Goal: Task Accomplishment & Management: Manage account settings

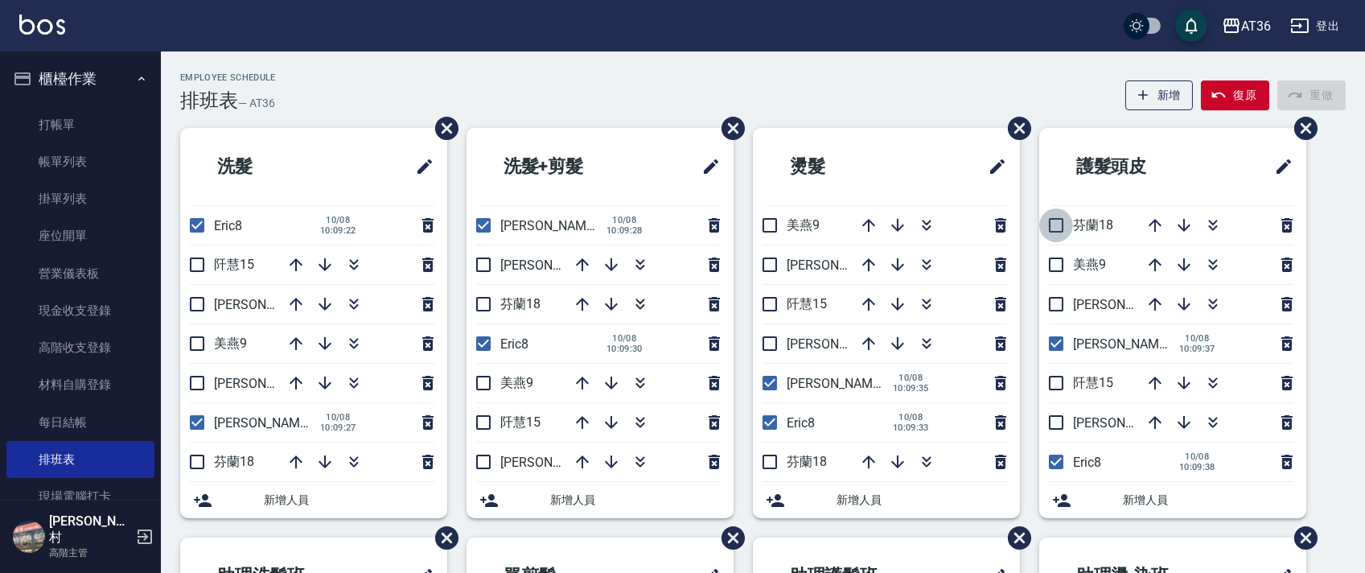
click at [1059, 229] on input "checkbox" at bounding box center [1056, 225] width 34 height 34
checkbox input "true"
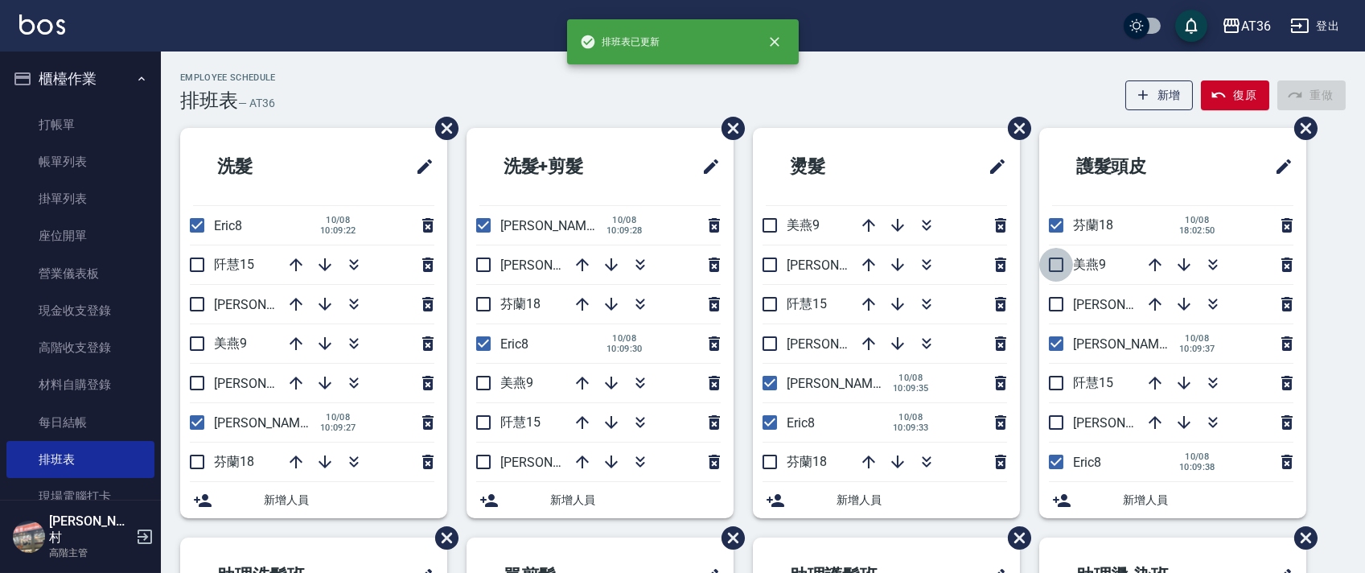
click at [1056, 271] on input "checkbox" at bounding box center [1056, 265] width 34 height 34
checkbox input "true"
click at [1051, 378] on input "checkbox" at bounding box center [1056, 383] width 34 height 34
checkbox input "true"
click at [1060, 420] on input "checkbox" at bounding box center [1056, 422] width 34 height 34
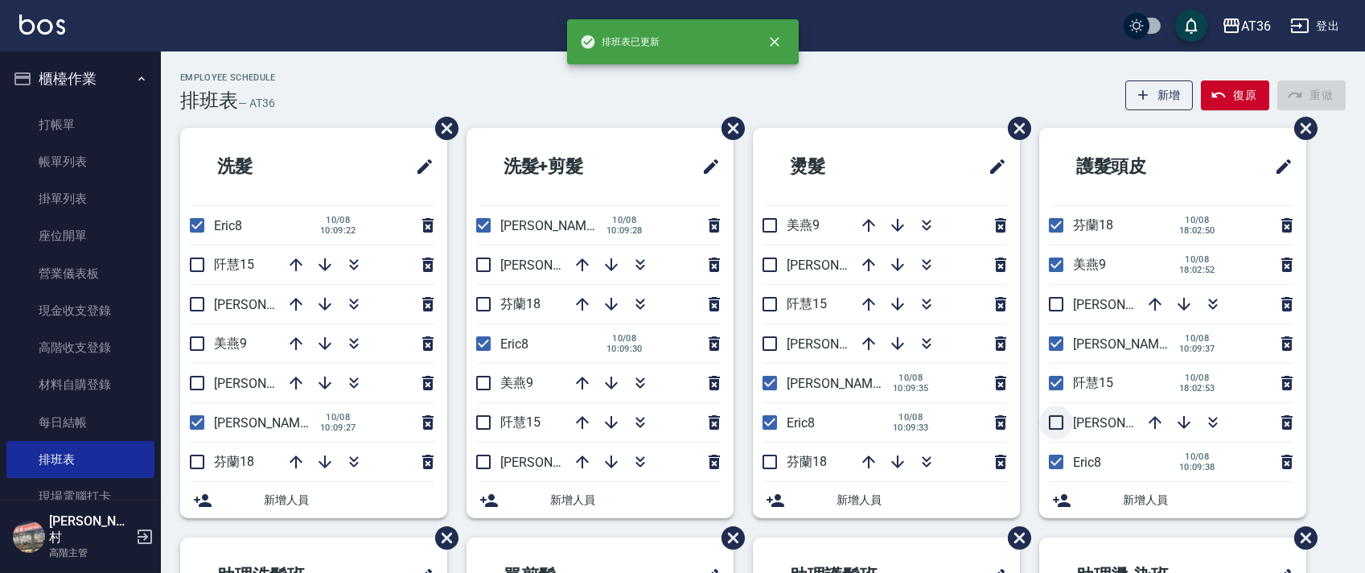
checkbox input "true"
click at [785, 226] on input "checkbox" at bounding box center [770, 225] width 34 height 34
checkbox input "true"
click at [764, 270] on input "checkbox" at bounding box center [770, 265] width 34 height 34
checkbox input "true"
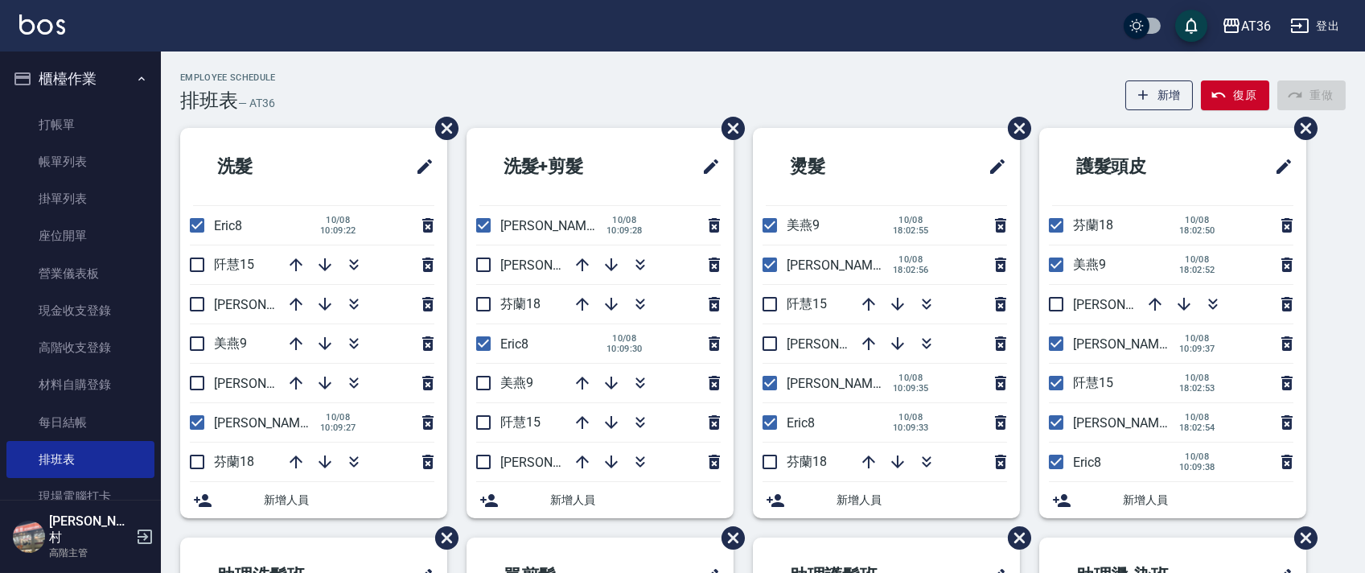
drag, startPoint x: 777, startPoint y: 298, endPoint x: 779, endPoint y: 308, distance: 9.8
click at [776, 301] on input "checkbox" at bounding box center [770, 304] width 34 height 34
checkbox input "true"
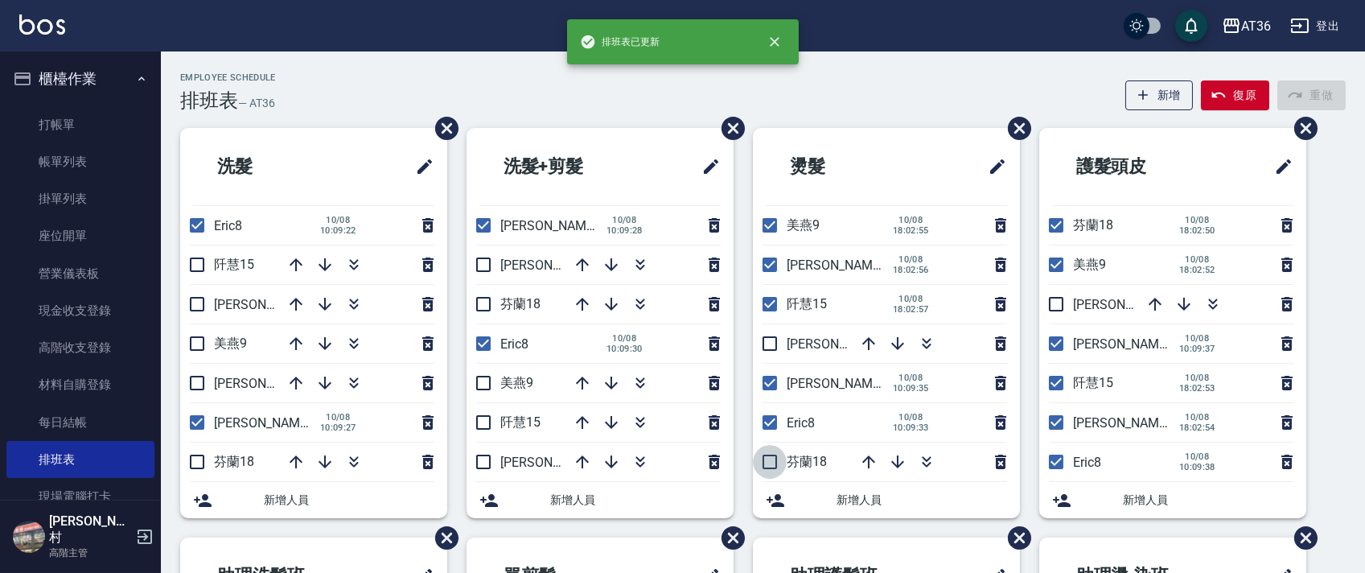
drag, startPoint x: 767, startPoint y: 463, endPoint x: 687, endPoint y: 361, distance: 129.6
click at [768, 464] on input "checkbox" at bounding box center [770, 462] width 34 height 34
checkbox input "true"
click at [479, 261] on input "checkbox" at bounding box center [484, 265] width 34 height 34
checkbox input "true"
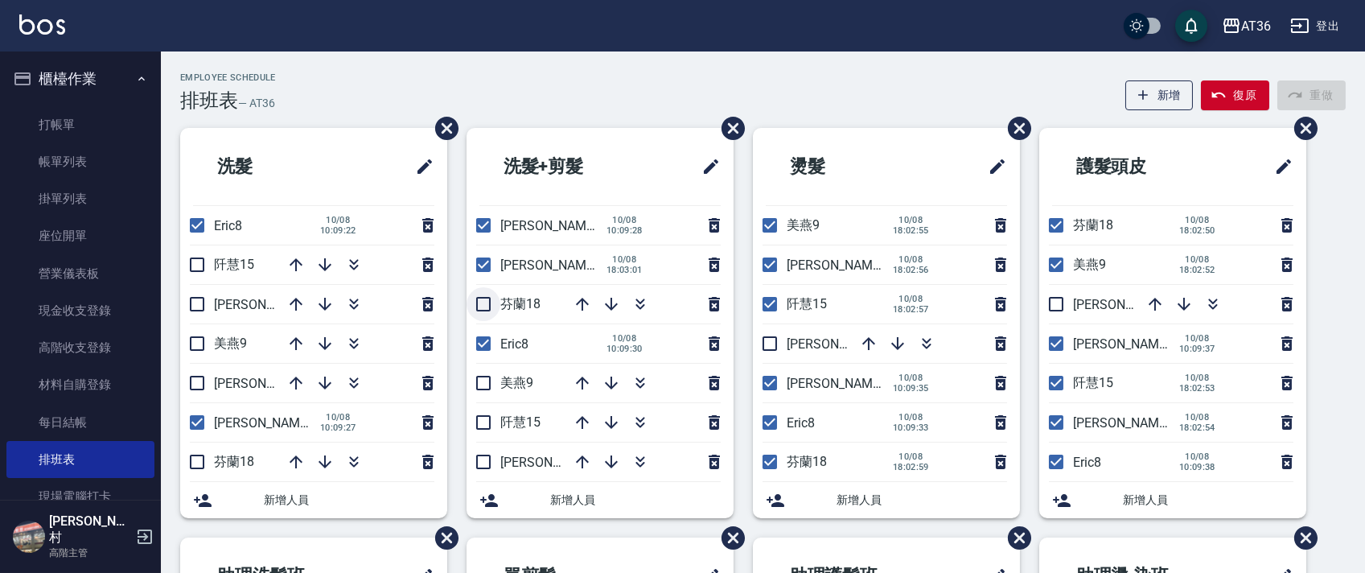
click at [477, 298] on input "checkbox" at bounding box center [484, 304] width 34 height 34
checkbox input "true"
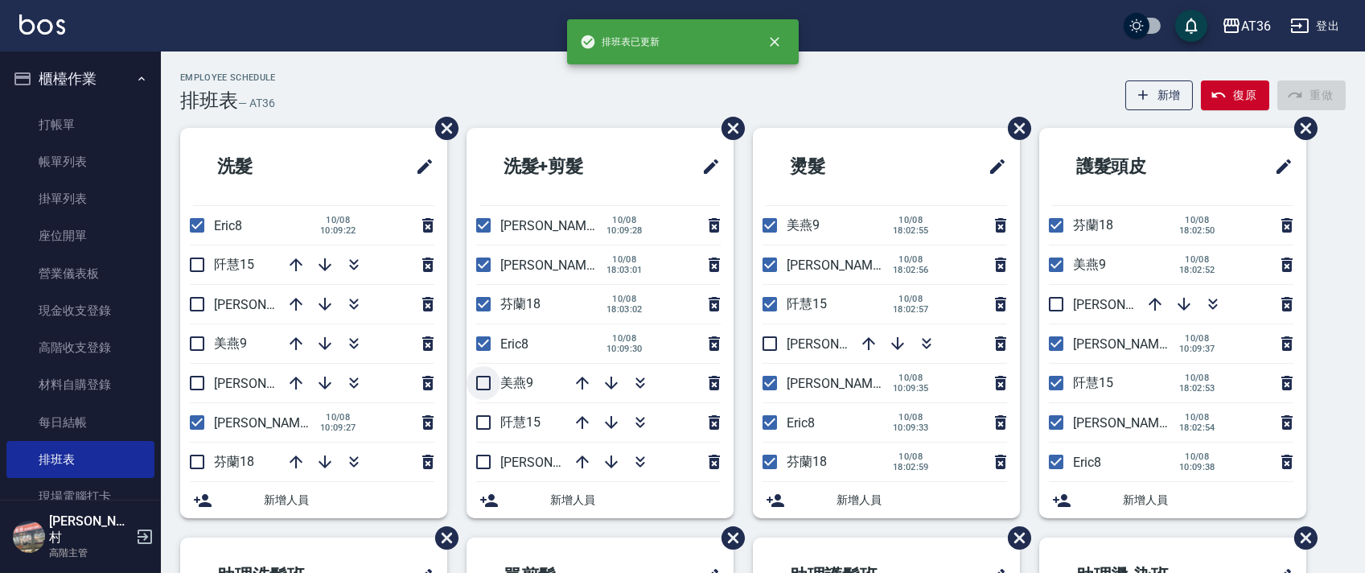
click at [480, 377] on input "checkbox" at bounding box center [484, 383] width 34 height 34
checkbox input "true"
click at [487, 422] on input "checkbox" at bounding box center [484, 422] width 34 height 34
checkbox input "true"
click at [193, 262] on input "checkbox" at bounding box center [197, 265] width 34 height 34
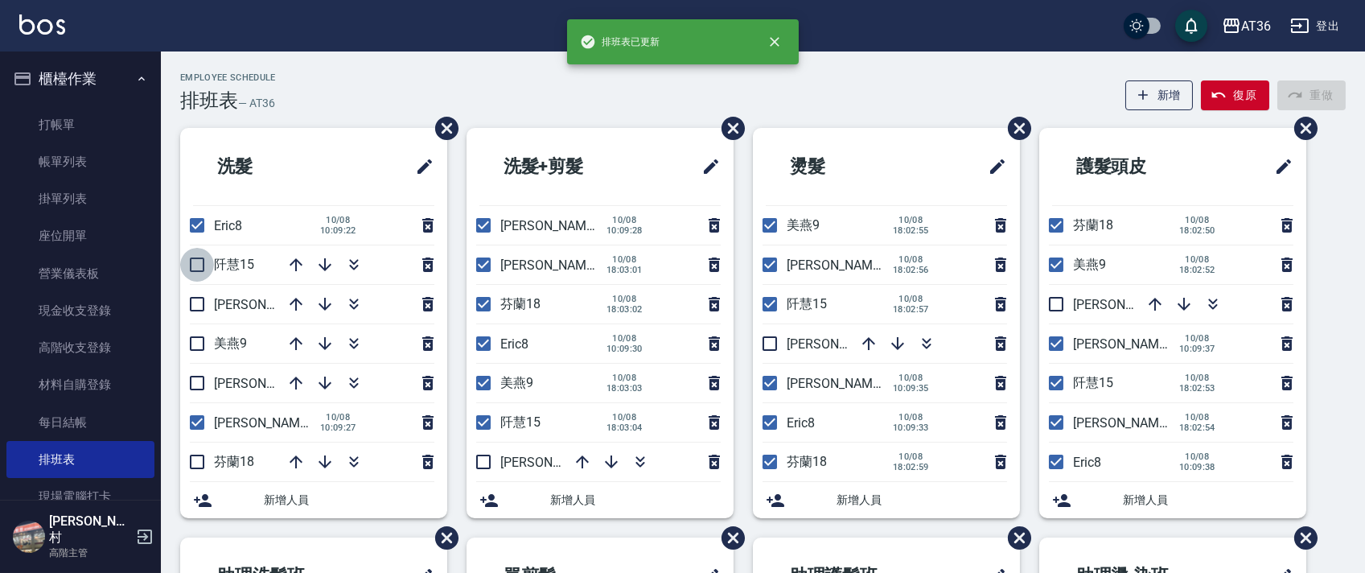
checkbox input "true"
click at [202, 298] on input "checkbox" at bounding box center [197, 304] width 34 height 34
checkbox input "true"
click at [203, 341] on input "checkbox" at bounding box center [197, 344] width 34 height 34
checkbox input "true"
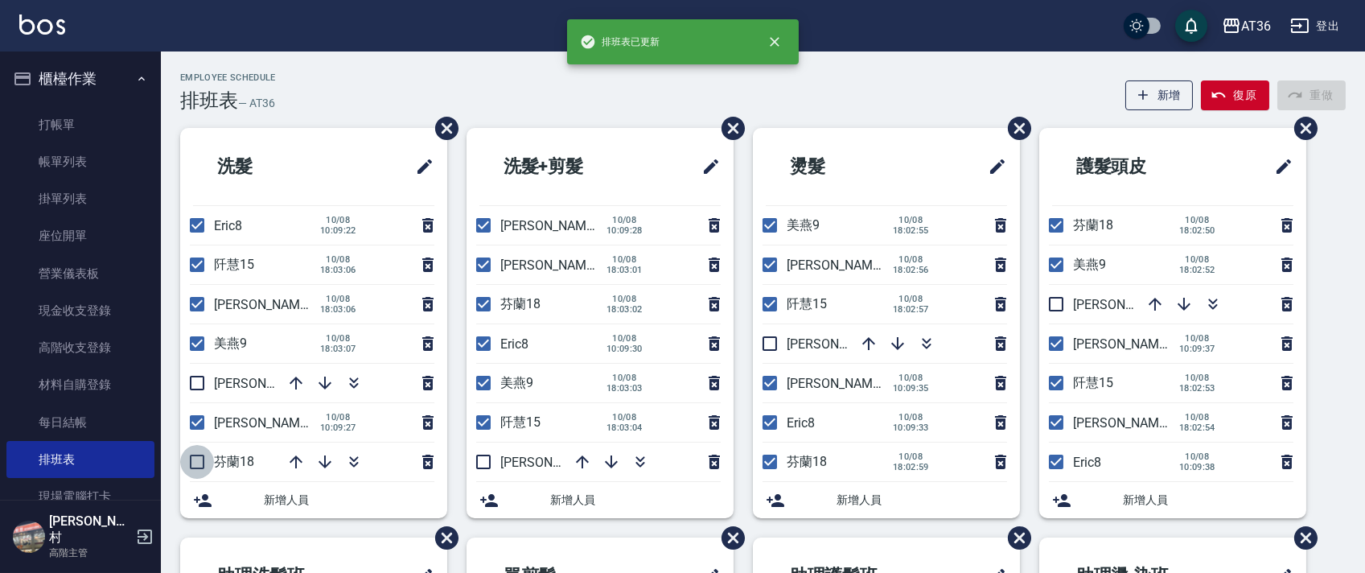
click at [197, 458] on input "checkbox" at bounding box center [197, 462] width 34 height 34
checkbox input "true"
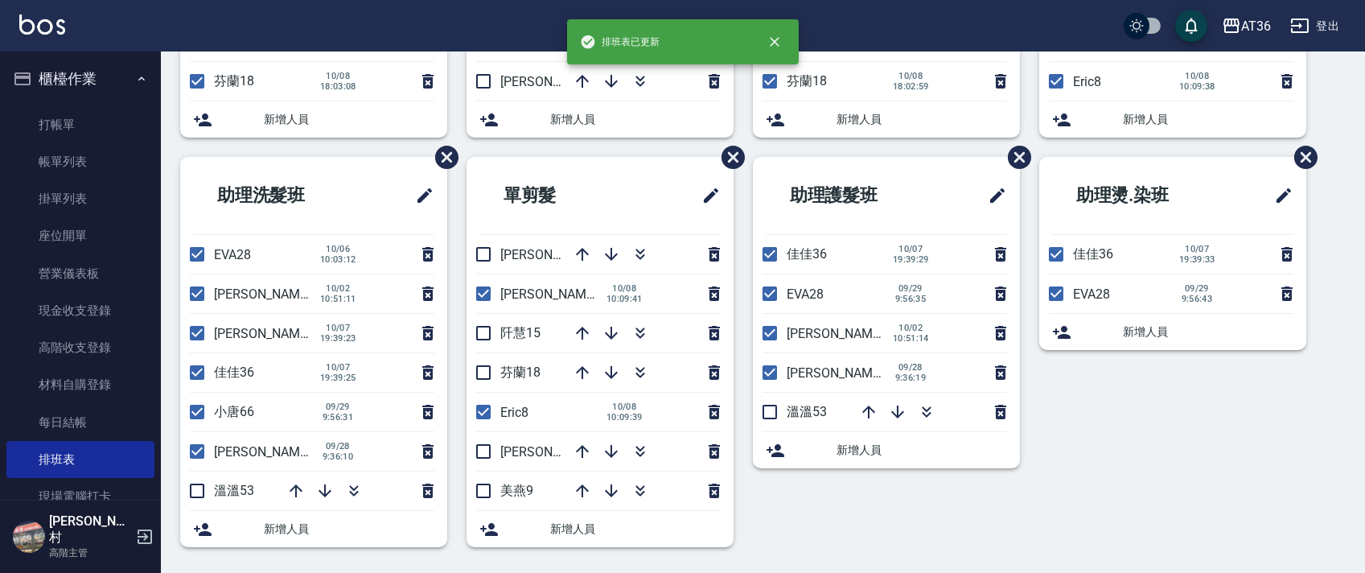
drag, startPoint x: 478, startPoint y: 255, endPoint x: 583, endPoint y: 273, distance: 106.9
click at [478, 254] on input "checkbox" at bounding box center [484, 254] width 34 height 34
checkbox input "true"
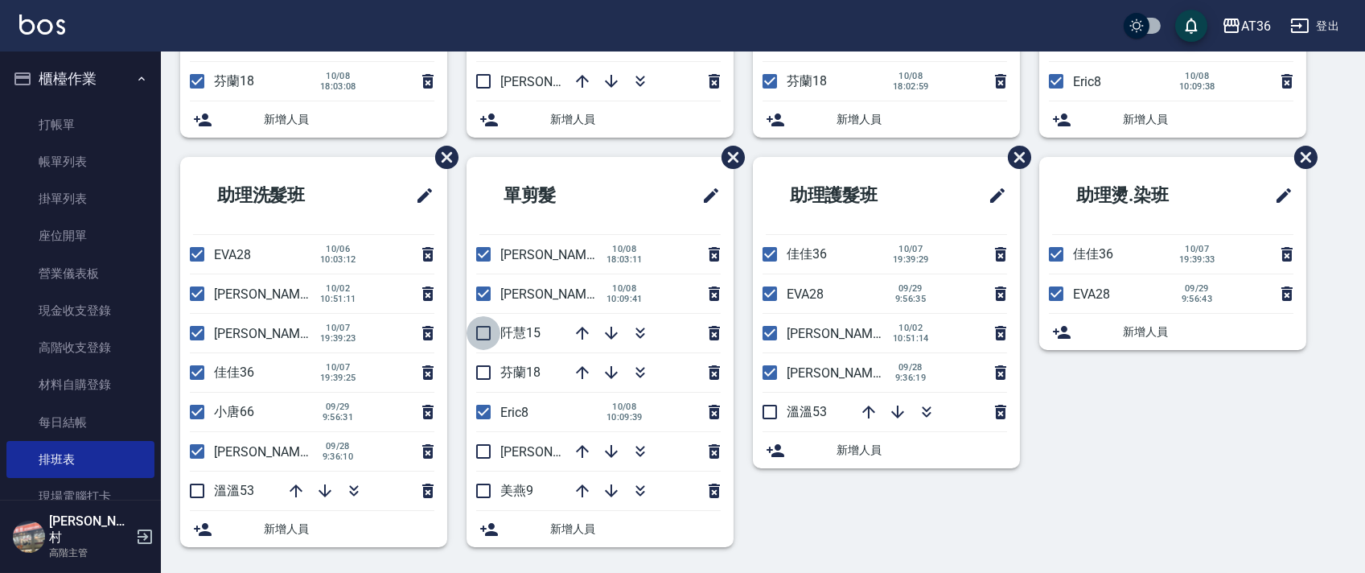
click at [476, 331] on input "checkbox" at bounding box center [484, 333] width 34 height 34
checkbox input "true"
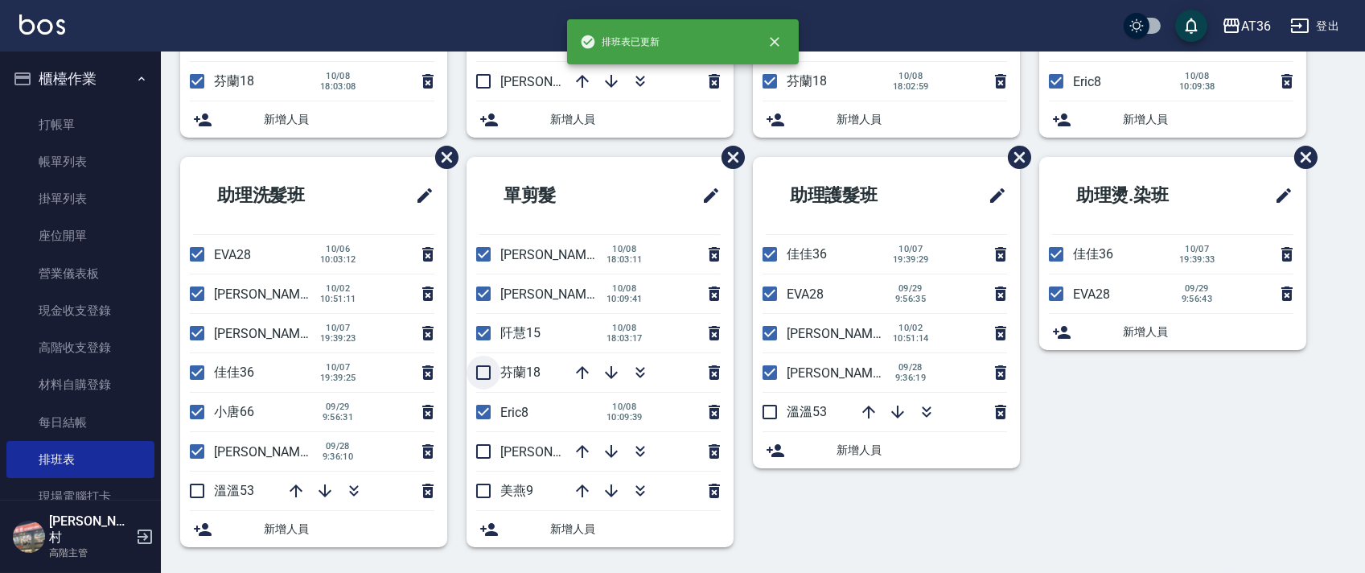
click at [478, 370] on input "checkbox" at bounding box center [484, 373] width 34 height 34
checkbox input "true"
click at [486, 492] on input "checkbox" at bounding box center [484, 491] width 34 height 34
checkbox input "true"
